Goal: Task Accomplishment & Management: Manage account settings

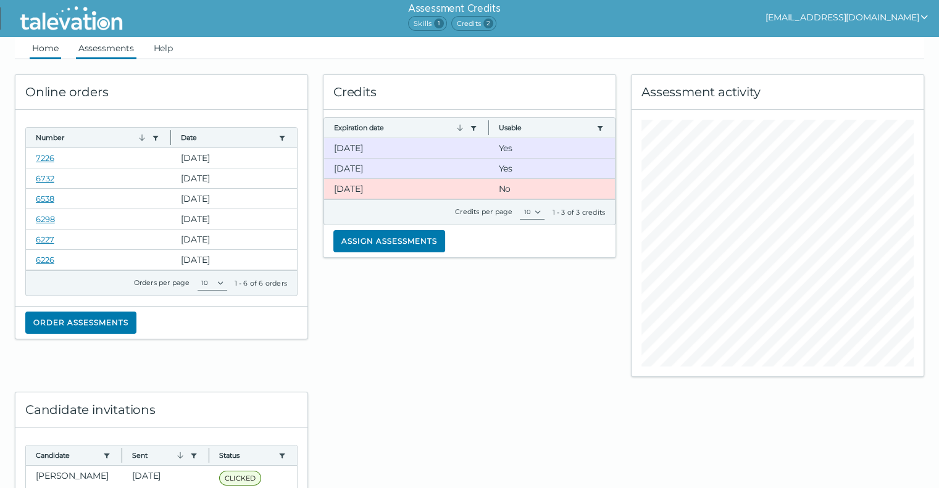
click at [101, 52] on link "Assessments" at bounding box center [106, 48] width 61 height 22
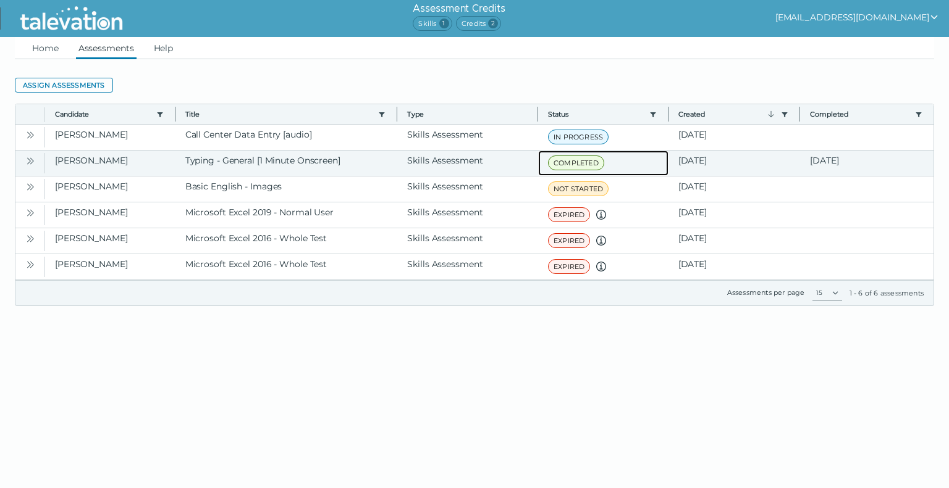
click at [575, 165] on span "COMPLETED" at bounding box center [576, 163] width 56 height 15
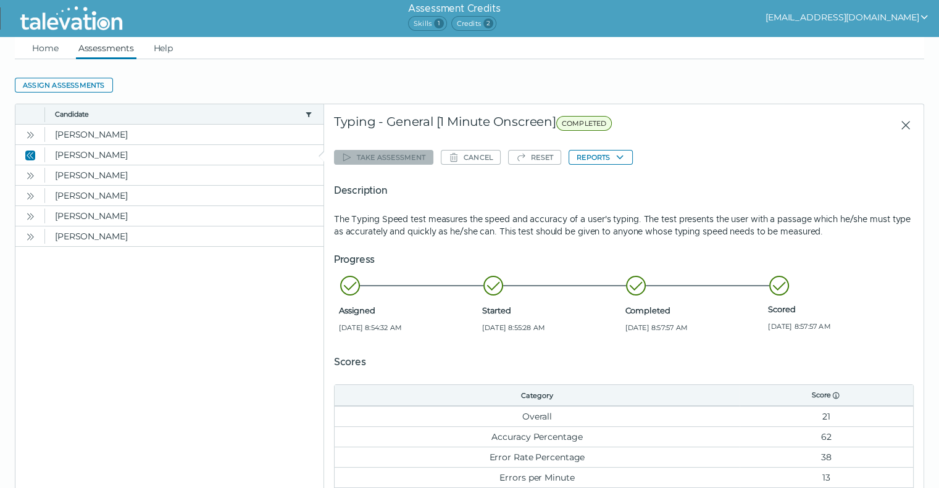
scroll to position [99, 0]
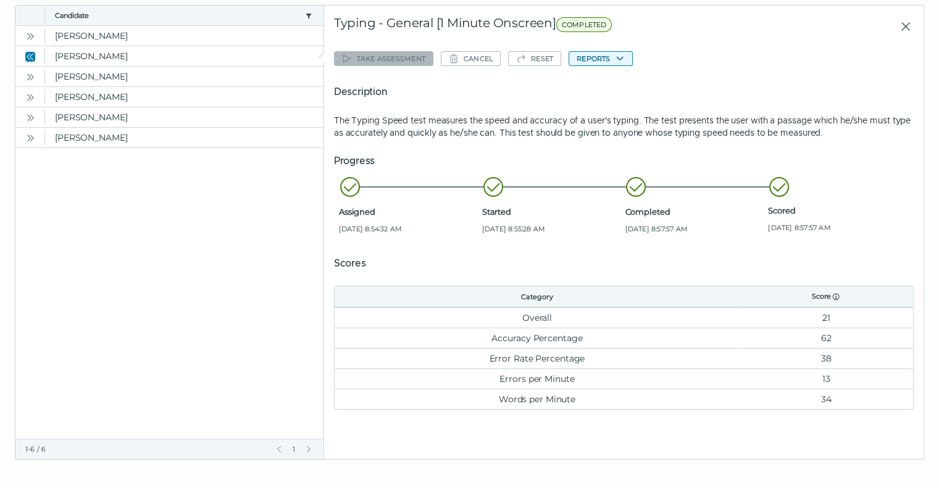
click at [600, 62] on button "Reports" at bounding box center [601, 58] width 64 height 15
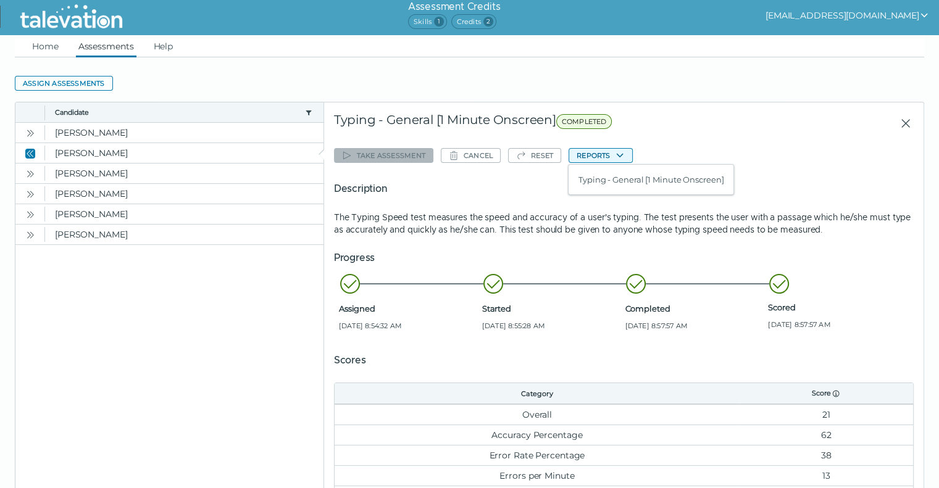
scroll to position [0, 0]
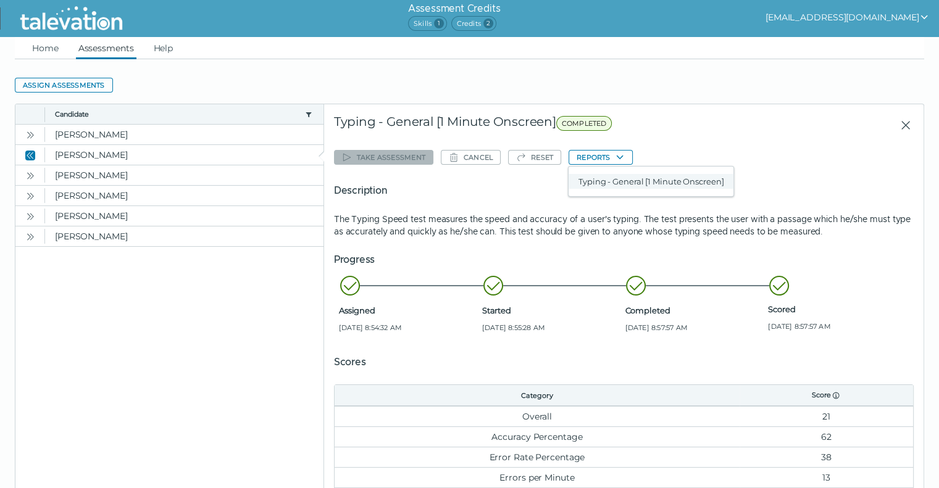
click at [644, 187] on button "Typing - General [1 Minute Onscreen]" at bounding box center [651, 181] width 165 height 15
click at [103, 50] on link "Assessments" at bounding box center [106, 48] width 61 height 22
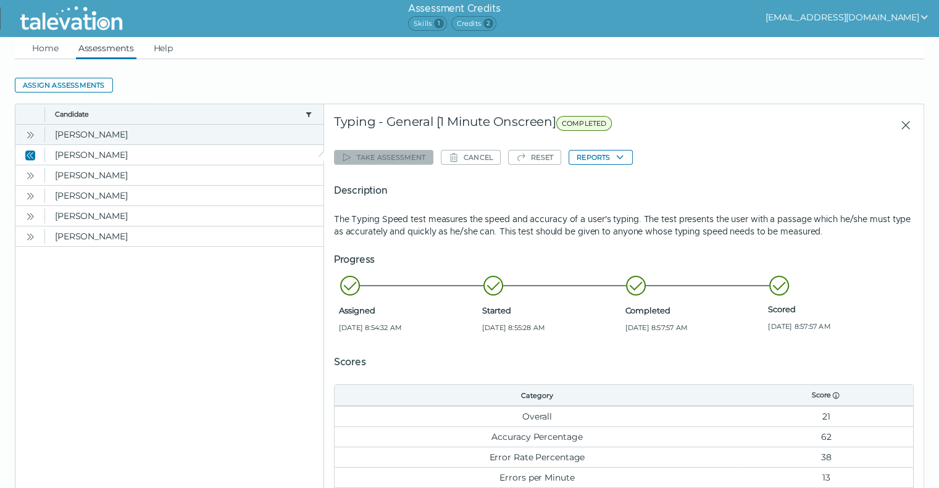
click at [36, 133] on button "Open" at bounding box center [30, 134] width 15 height 15
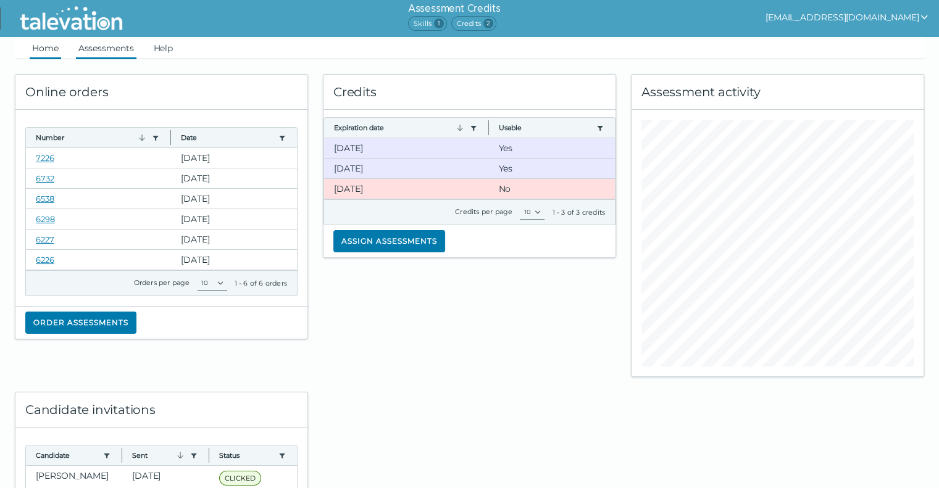
click at [116, 46] on link "Assessments" at bounding box center [106, 48] width 61 height 22
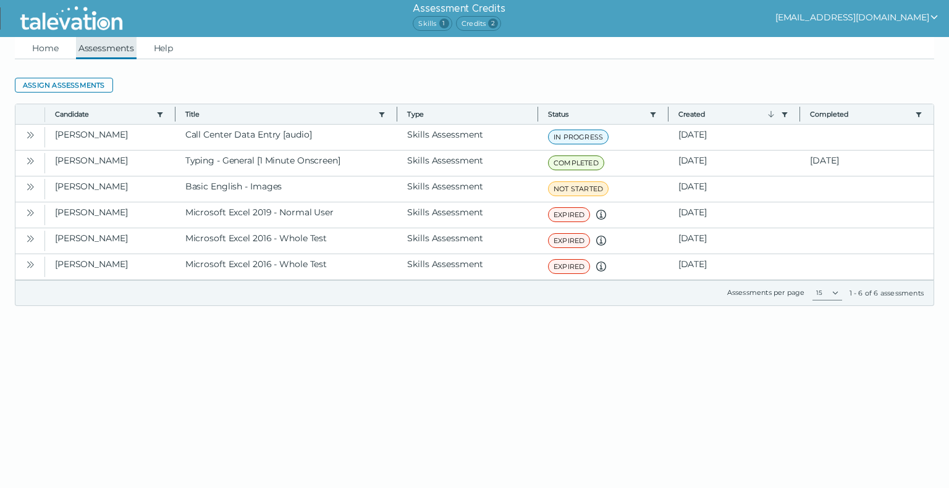
click at [111, 51] on link "Assessments" at bounding box center [106, 48] width 61 height 22
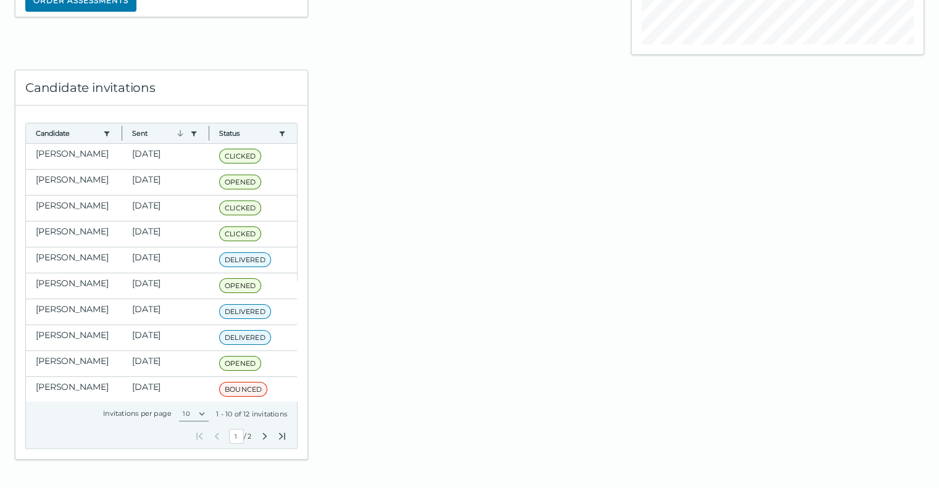
scroll to position [323, 0]
